Goal: Transaction & Acquisition: Purchase product/service

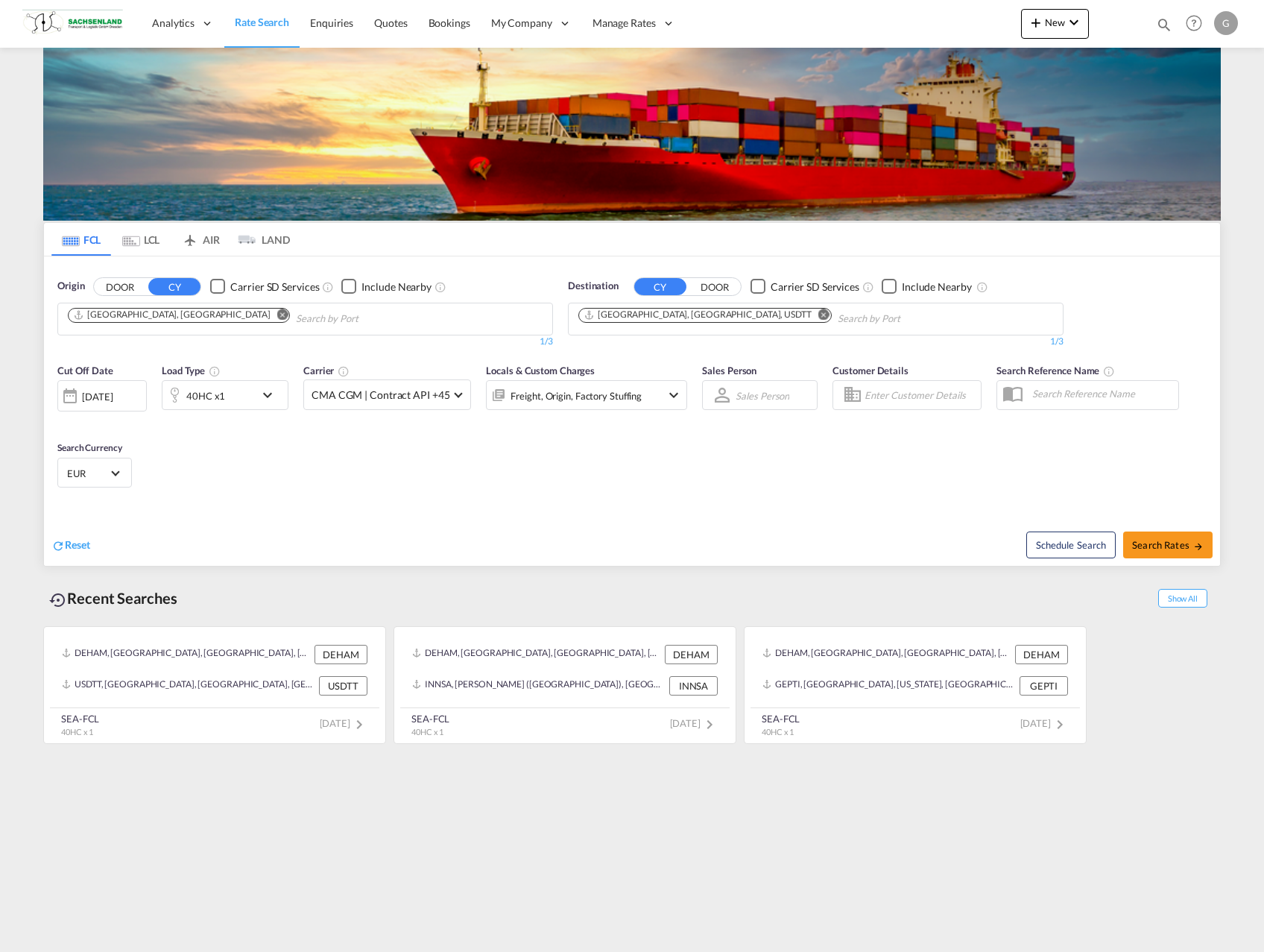
click at [819, 313] on md-icon "Remove" at bounding box center [824, 314] width 11 height 11
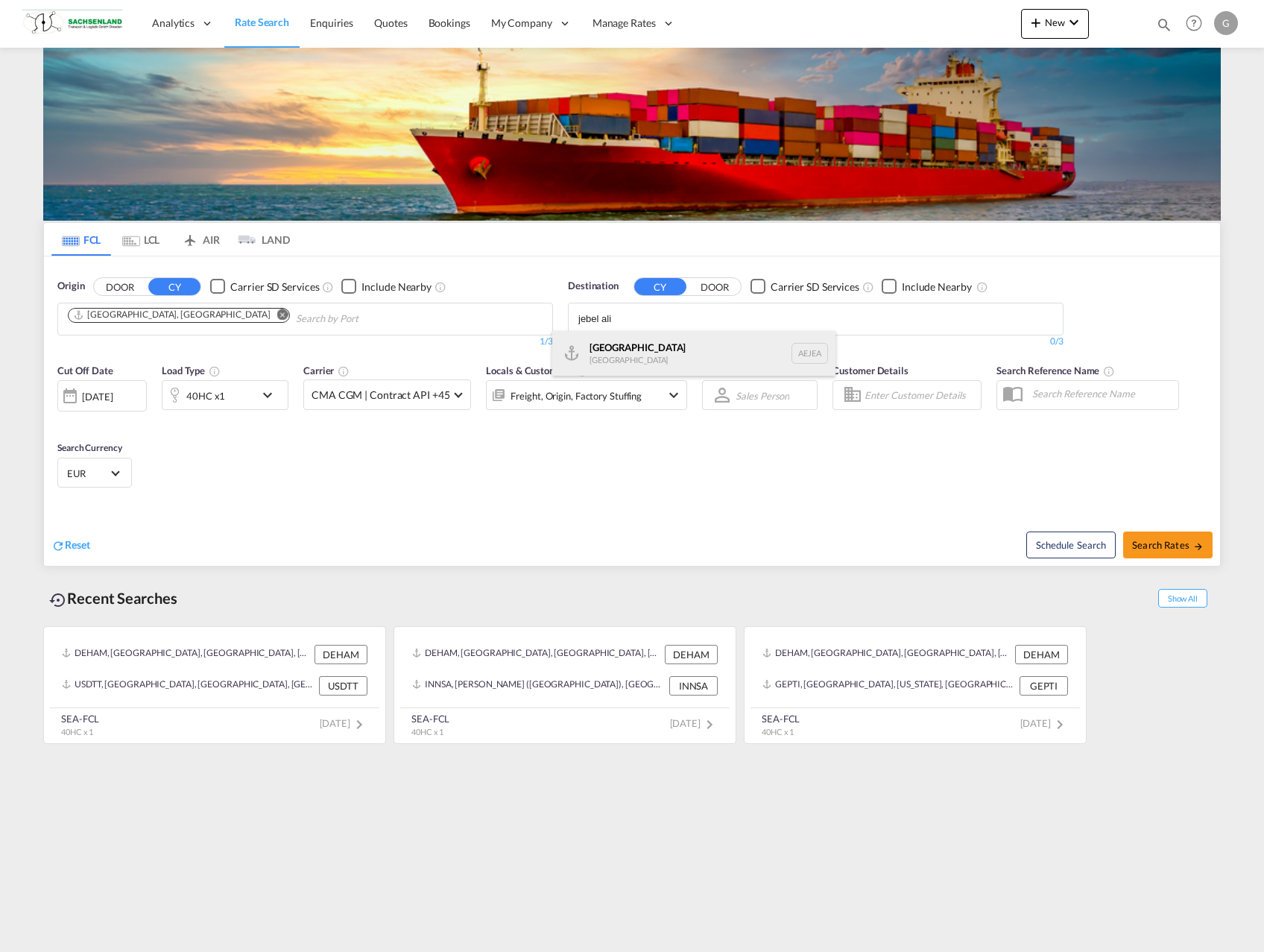
type input "jebel ali"
click at [645, 363] on div "[GEOGRAPHIC_DATA] [GEOGRAPHIC_DATA]" at bounding box center [694, 353] width 283 height 45
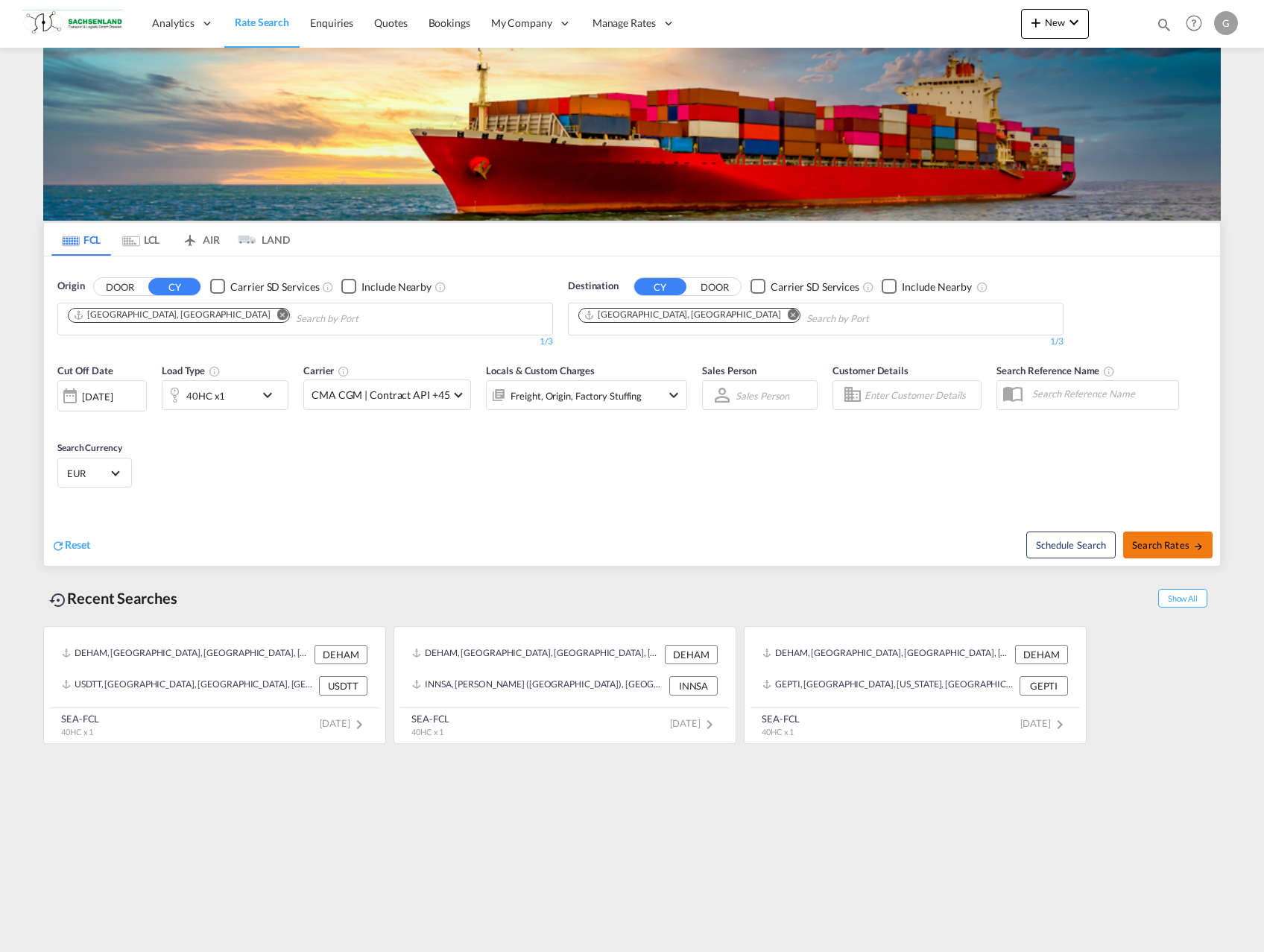
click at [1179, 546] on span "Search Rates" at bounding box center [1167, 544] width 71 height 12
type input "DEHAM to AEJEA / [DATE]"
